Goal: Information Seeking & Learning: Learn about a topic

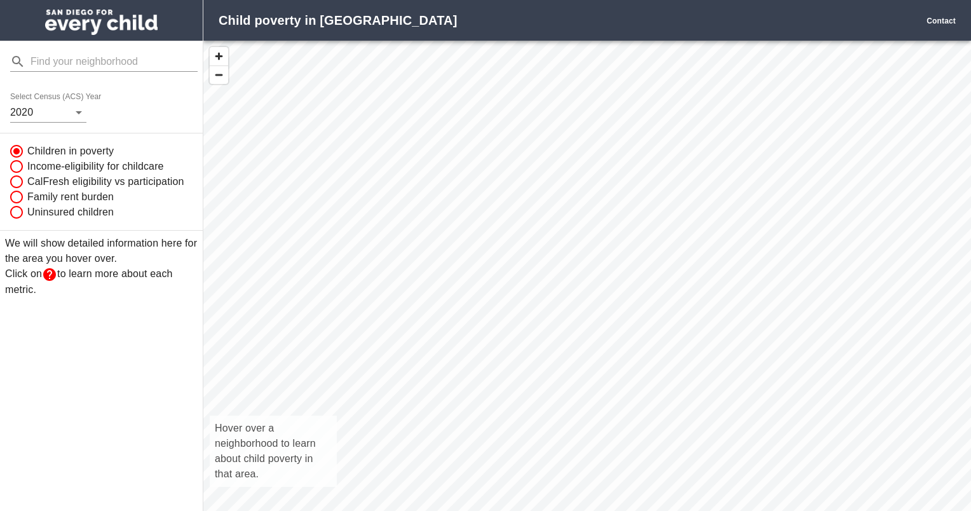
scroll to position [10, 10]
drag, startPoint x: 491, startPoint y: 287, endPoint x: 269, endPoint y: 291, distance: 221.2
click at [269, 291] on div "Hover over a neighborhood to learn about child poverty in that area." at bounding box center [582, 290] width 758 height 498
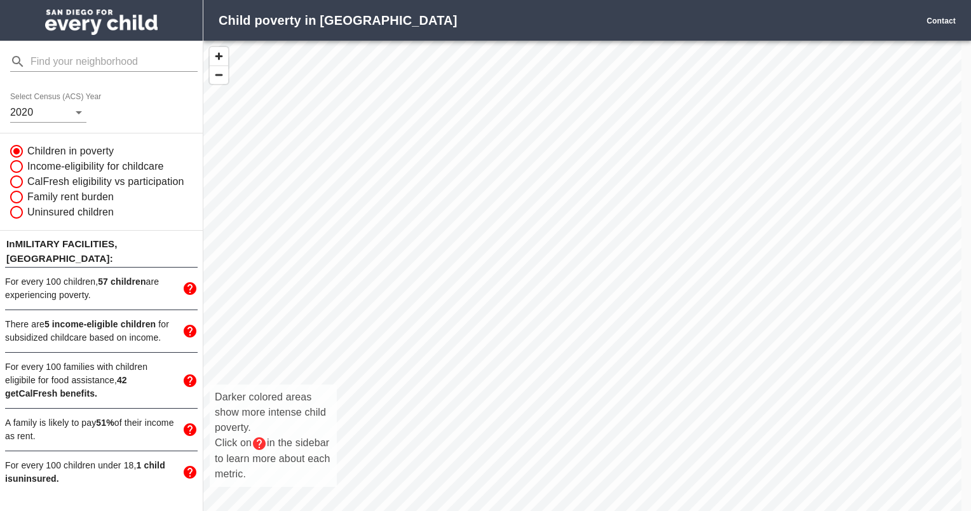
click at [404, 203] on div "Darker colored areas show more intense child poverty. Click on in the sidebar t…" at bounding box center [582, 290] width 758 height 498
drag, startPoint x: 217, startPoint y: 160, endPoint x: 303, endPoint y: 432, distance: 286.0
click at [303, 432] on div "Darker colored areas show more intense child poverty. Click on in the sidebar t…" at bounding box center [582, 290] width 758 height 498
click at [365, 360] on div "Darker colored areas show more intense child poverty. Click on in the sidebar t…" at bounding box center [582, 290] width 758 height 498
click at [289, 297] on div "Darker colored areas show more intense child poverty. Click on in the sidebar t…" at bounding box center [582, 290] width 758 height 498
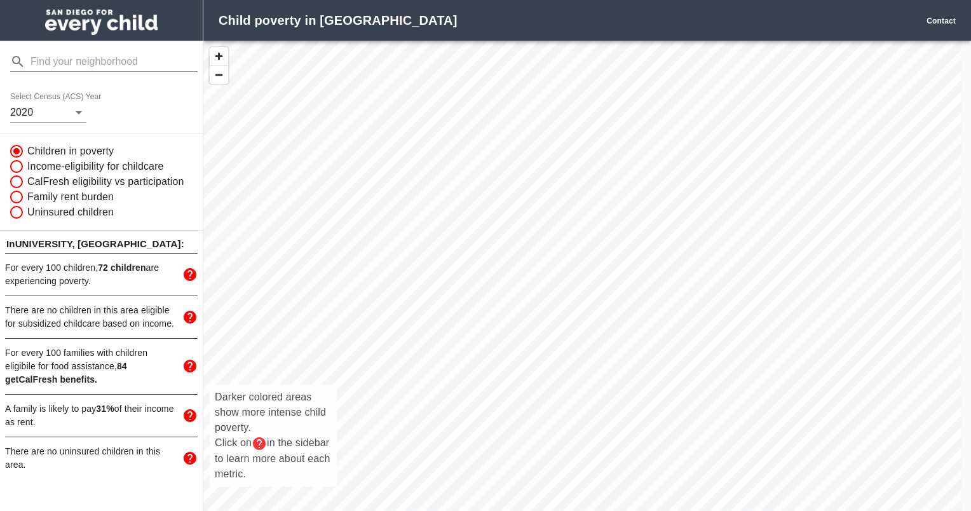
click at [292, 295] on div "Darker colored areas show more intense child poverty. Click on in the sidebar t…" at bounding box center [582, 290] width 758 height 498
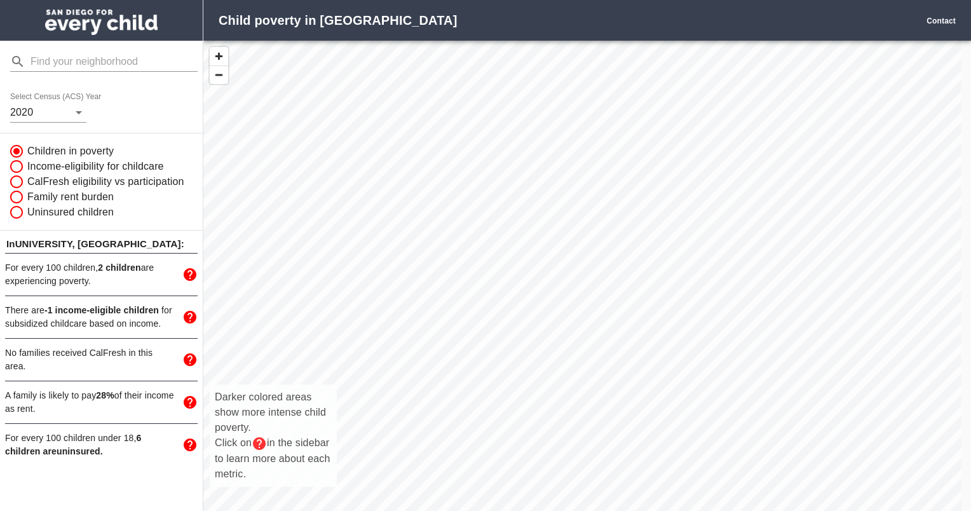
click at [140, 353] on span "No families received CalFresh in this area." at bounding box center [78, 360] width 147 height 24
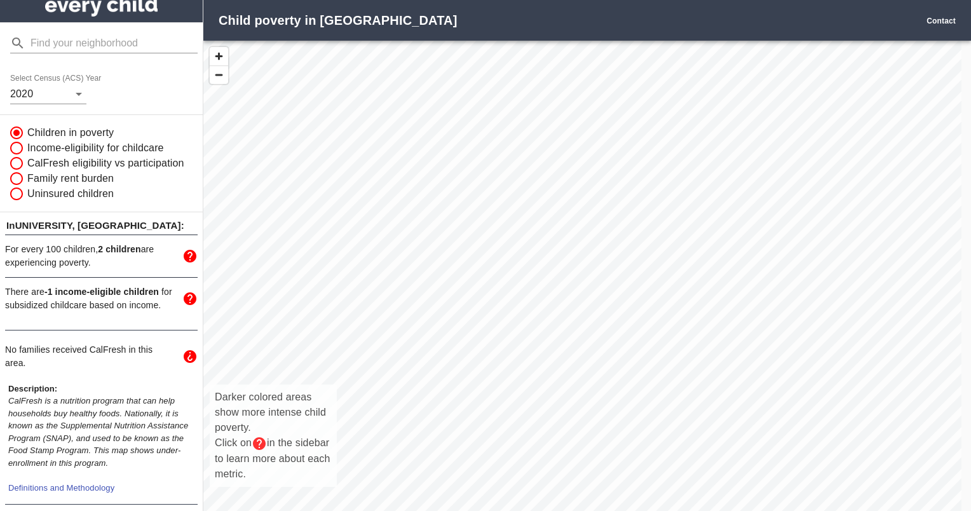
scroll to position [0, 0]
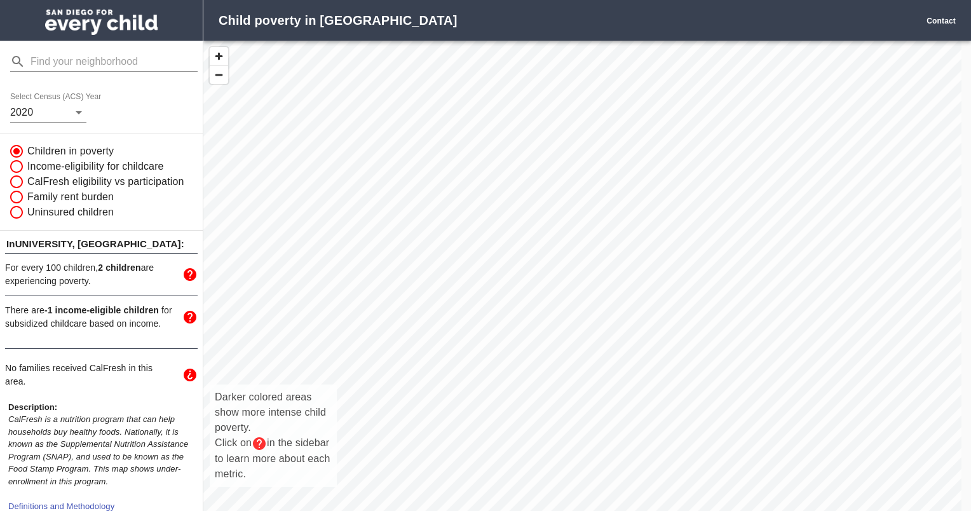
click at [221, 191] on div "Darker colored areas show more intense child poverty. Click on in the sidebar t…" at bounding box center [582, 290] width 758 height 498
click at [219, 76] on span "button" at bounding box center [219, 75] width 18 height 18
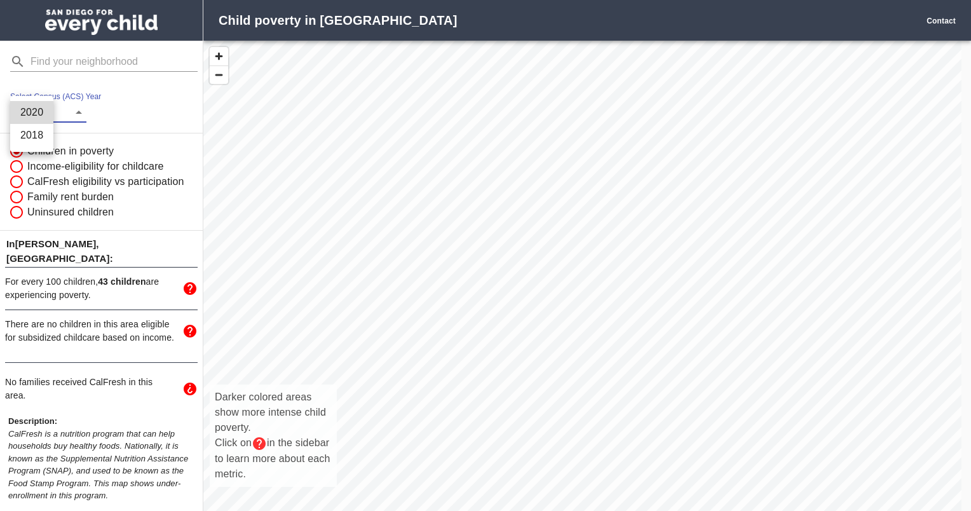
click at [85, 109] on body "Child poverty in [GEOGRAPHIC_DATA] Contact Select Census (ACS) Year [DATE] Chil…" at bounding box center [485, 255] width 971 height 511
click at [37, 131] on li "2018" at bounding box center [31, 135] width 43 height 23
click at [40, 114] on body "Child poverty in [GEOGRAPHIC_DATA] Contact Select Census (ACS) Year [DATE] Chil…" at bounding box center [485, 255] width 971 height 511
click at [41, 86] on li "2020" at bounding box center [31, 89] width 43 height 23
click at [290, 191] on div "Darker colored areas show more intense child poverty. Click on in the sidebar t…" at bounding box center [582, 290] width 758 height 498
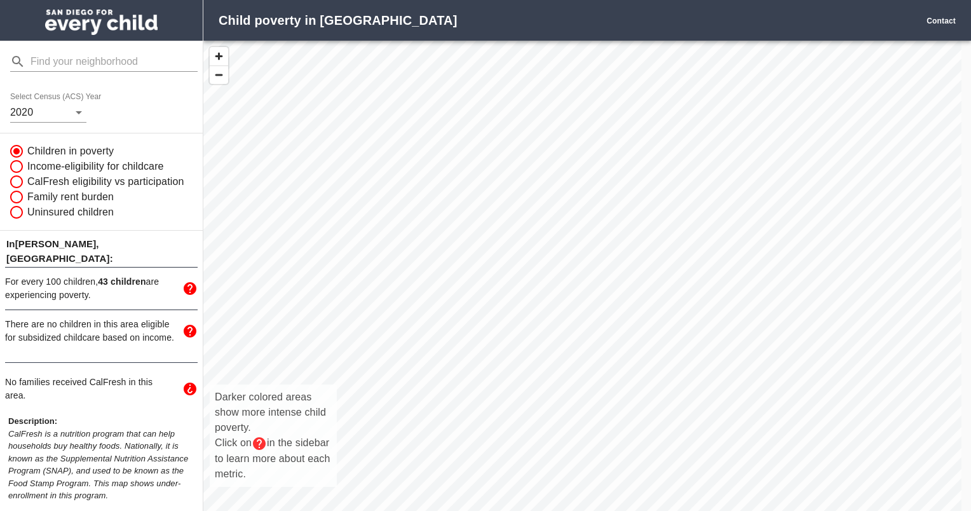
drag, startPoint x: 284, startPoint y: 155, endPoint x: 277, endPoint y: 412, distance: 256.8
click at [276, 411] on div "Darker colored areas show more intense child poverty. Click on in the sidebar t…" at bounding box center [582, 290] width 758 height 498
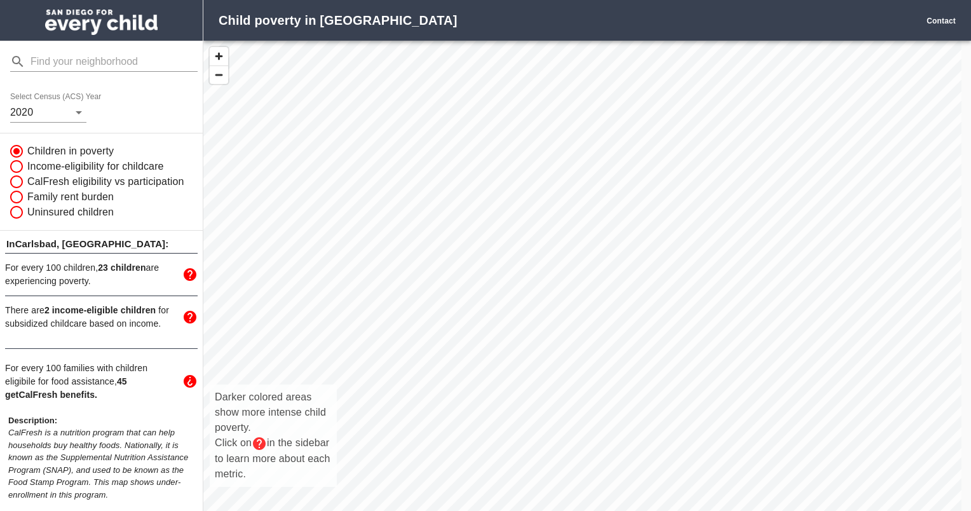
drag, startPoint x: 318, startPoint y: 196, endPoint x: 391, endPoint y: 121, distance: 104.3
click at [391, 123] on div "Darker colored areas show more intense child poverty. Click on in the sidebar t…" at bounding box center [582, 290] width 758 height 498
click at [427, 430] on div "Darker colored areas show more intense child poverty. Click on in the sidebar t…" at bounding box center [582, 290] width 758 height 498
click at [417, 423] on div "Darker colored areas show more intense child poverty. Click on in the sidebar t…" at bounding box center [582, 290] width 758 height 498
click at [427, 409] on div "Darker colored areas show more intense child poverty. Click on in the sidebar t…" at bounding box center [582, 290] width 758 height 498
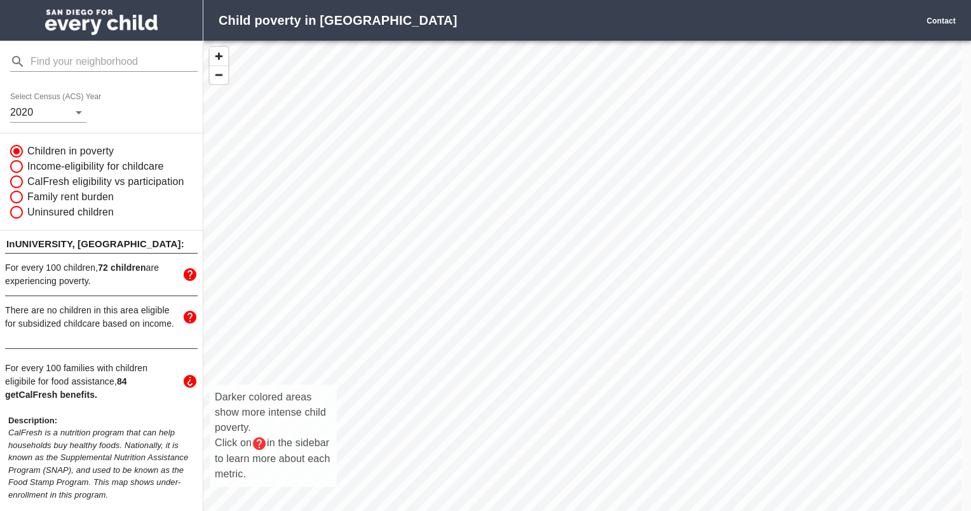
click at [624, 443] on div "Darker colored areas show more intense child poverty. Click on in the sidebar t…" at bounding box center [582, 290] width 758 height 498
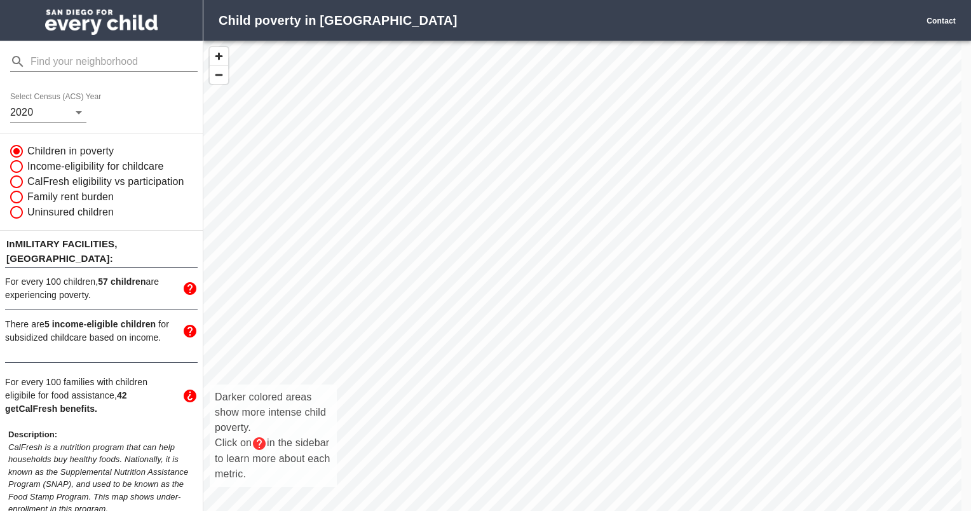
click at [624, 443] on div "Darker colored areas show more intense child poverty. Click on in the sidebar t…" at bounding box center [582, 290] width 758 height 498
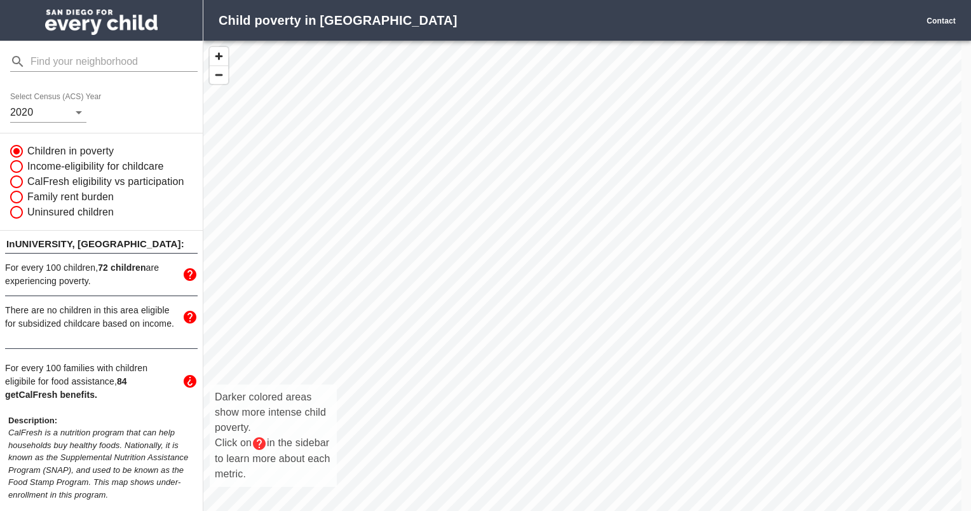
click at [437, 408] on div "Darker colored areas show more intense child poverty. Click on in the sidebar t…" at bounding box center [582, 290] width 758 height 498
click at [440, 401] on div "Darker colored areas show more intense child poverty. Click on in the sidebar t…" at bounding box center [582, 290] width 758 height 498
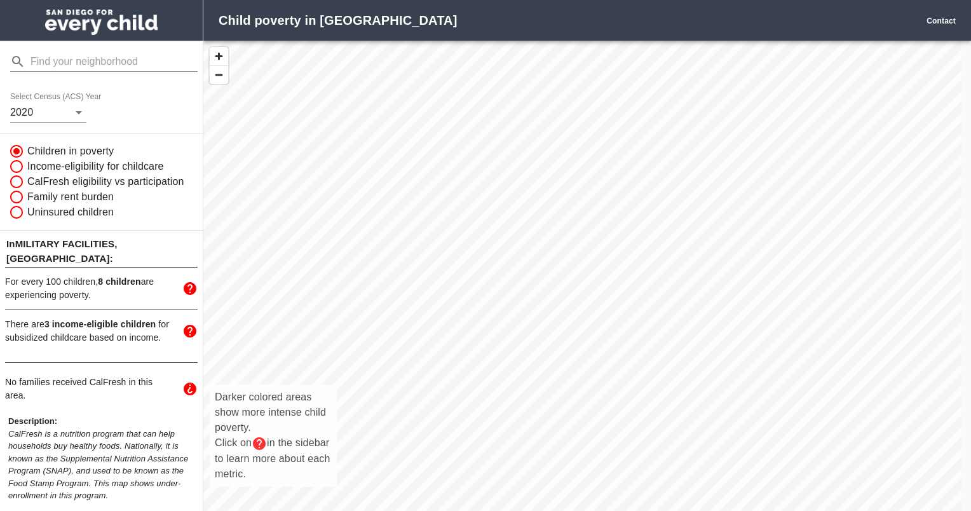
drag, startPoint x: 755, startPoint y: 352, endPoint x: 625, endPoint y: 3, distance: 372.8
click at [625, 3] on div "Child poverty in [GEOGRAPHIC_DATA] Contact Select Census (ACS) Year [DATE] Chil…" at bounding box center [485, 255] width 971 height 511
click at [554, 273] on div "Darker colored areas show more intense child poverty. Click on in the sidebar t…" at bounding box center [582, 290] width 758 height 498
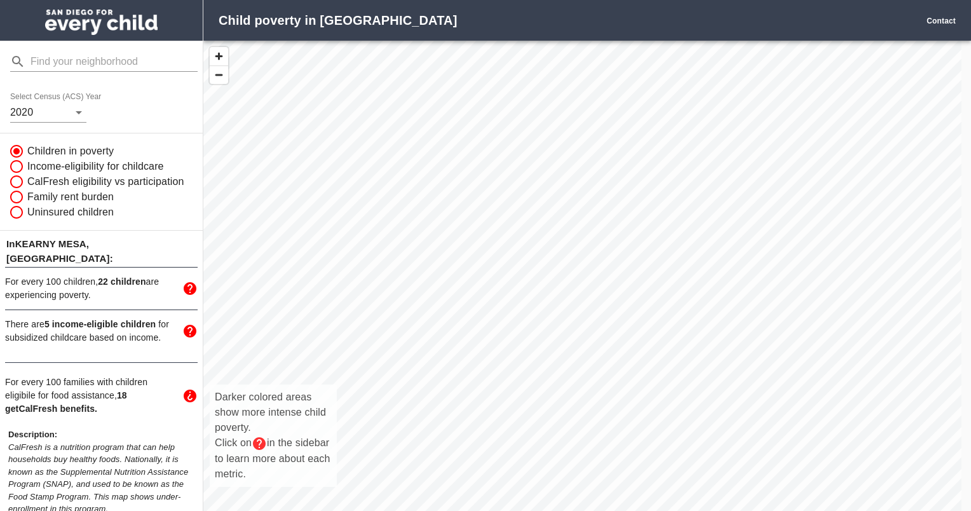
click at [713, 306] on div "Darker colored areas show more intense child poverty. Click on in the sidebar t…" at bounding box center [582, 290] width 758 height 498
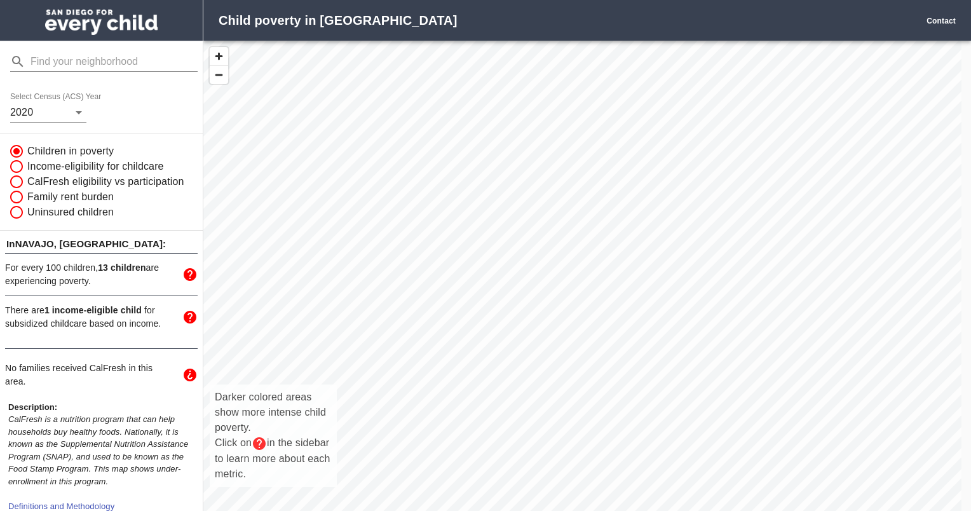
click at [666, 460] on div "Darker colored areas show more intense child poverty. Click on in the sidebar t…" at bounding box center [582, 290] width 758 height 498
click at [636, 486] on div "Darker colored areas show more intense child poverty. Click on in the sidebar t…" at bounding box center [582, 290] width 758 height 498
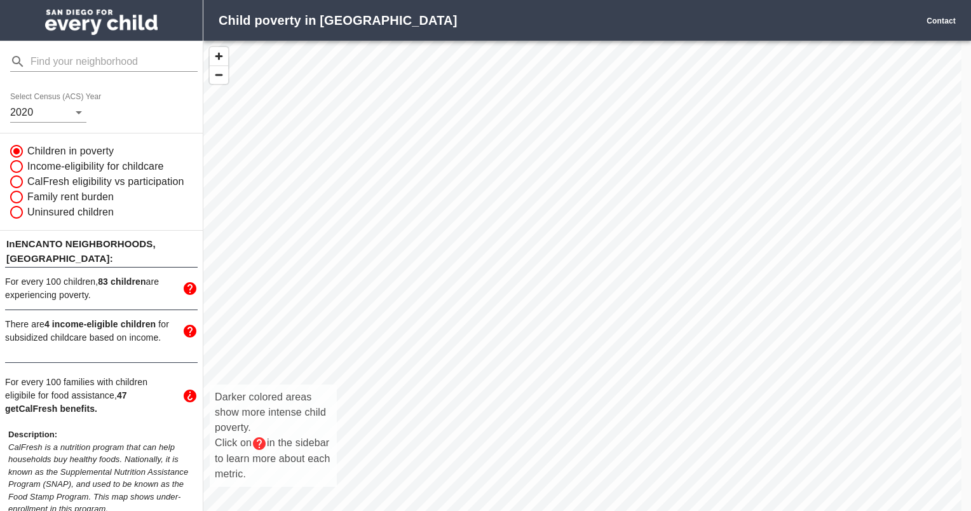
click at [567, 487] on div "Darker colored areas show more intense child poverty. Click on in the sidebar t…" at bounding box center [582, 290] width 758 height 498
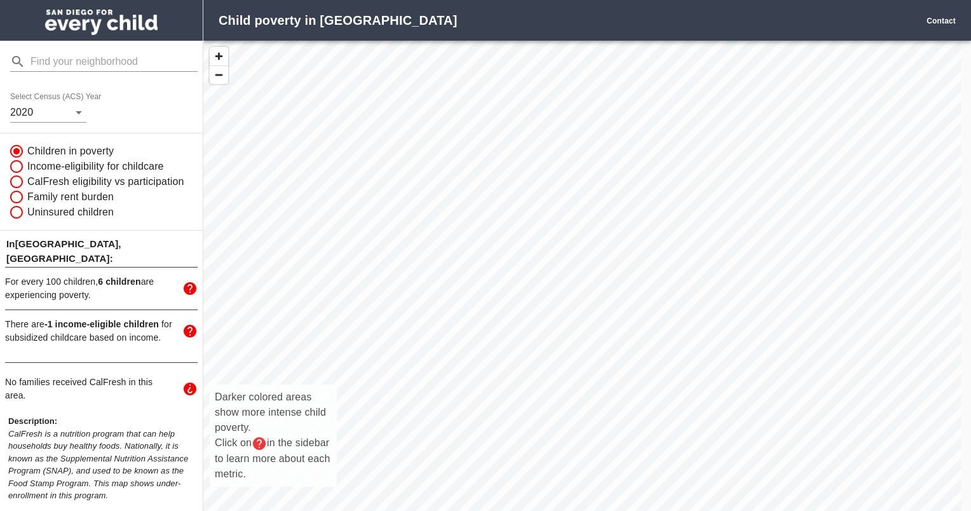
click at [104, 11] on img "mailbox folders" at bounding box center [101, 22] width 112 height 25
